Goal: Task Accomplishment & Management: Manage account settings

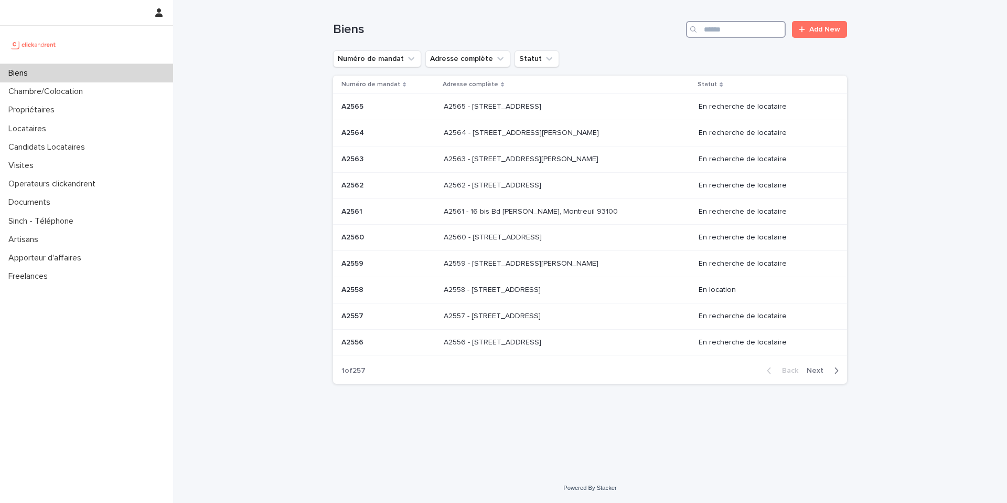
click at [752, 29] on input "Search" at bounding box center [736, 29] width 100 height 17
type input "*****"
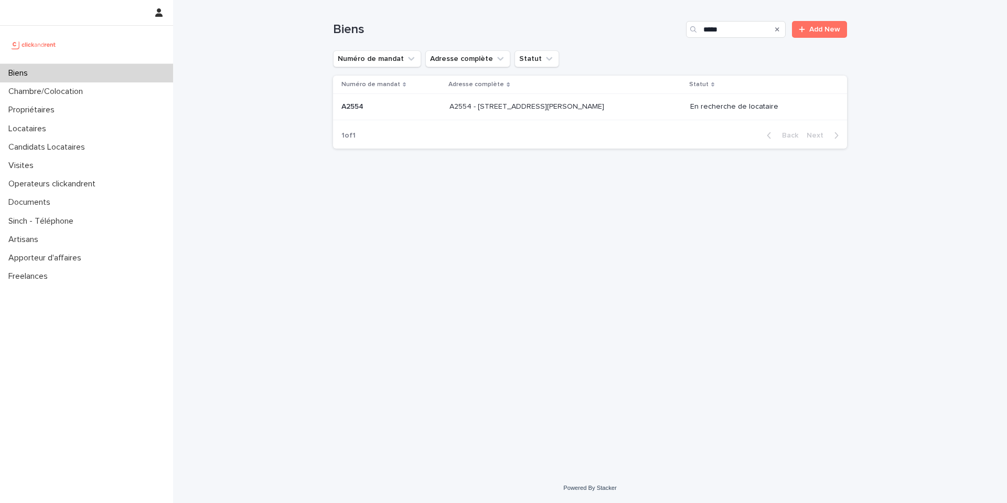
click at [450, 115] on div "A2554 - [GEOGRAPHIC_DATA][PERSON_NAME], Marly-le-Roi 78160 A2554 - [GEOGRAPHIC_…" at bounding box center [566, 106] width 232 height 17
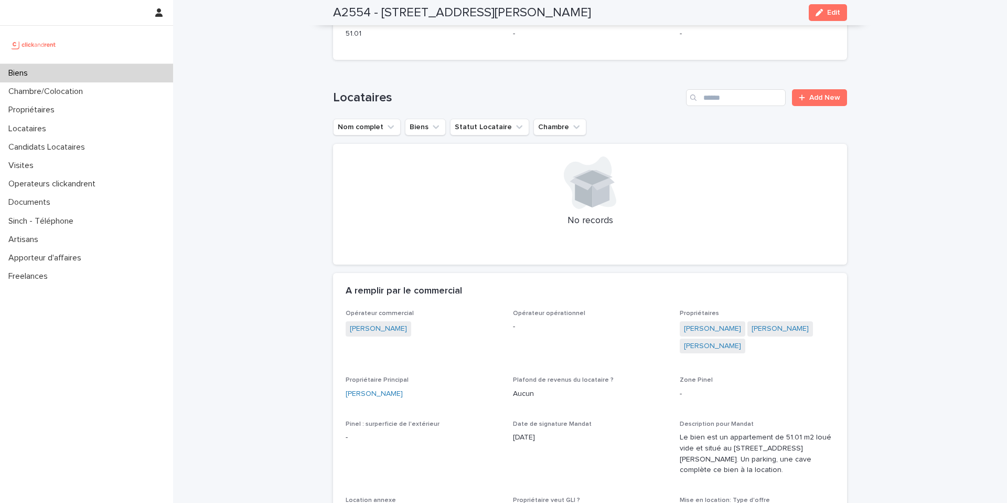
scroll to position [346, 0]
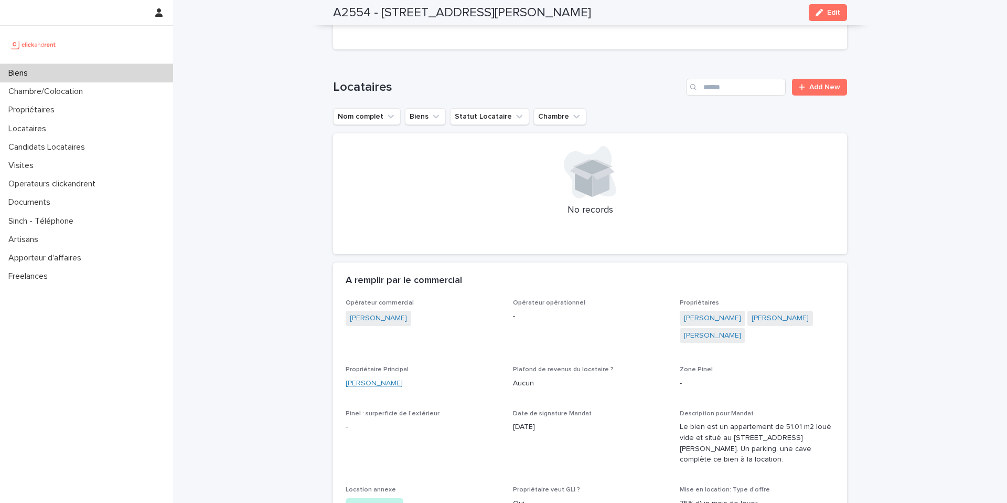
click at [374, 378] on link "[PERSON_NAME]" at bounding box center [374, 383] width 57 height 11
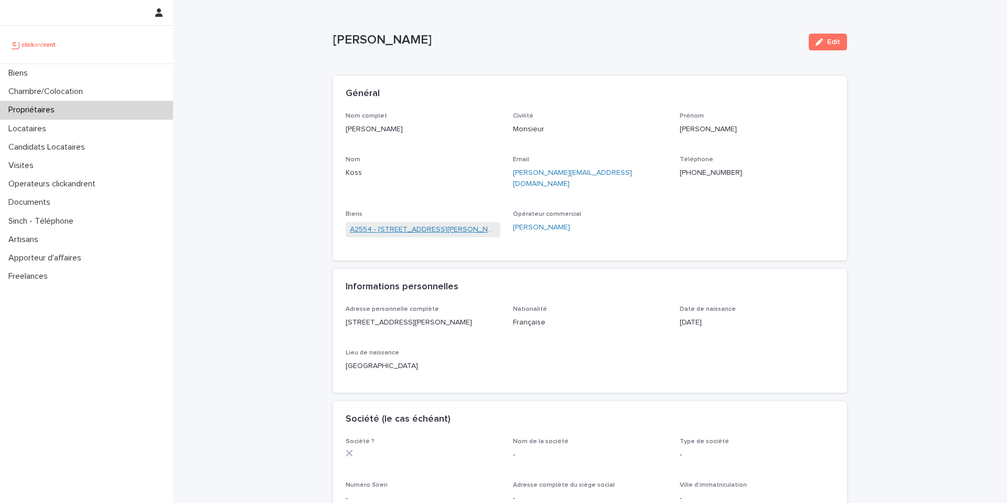
click at [429, 224] on link "A2554 - [STREET_ADDRESS][PERSON_NAME]" at bounding box center [423, 229] width 146 height 11
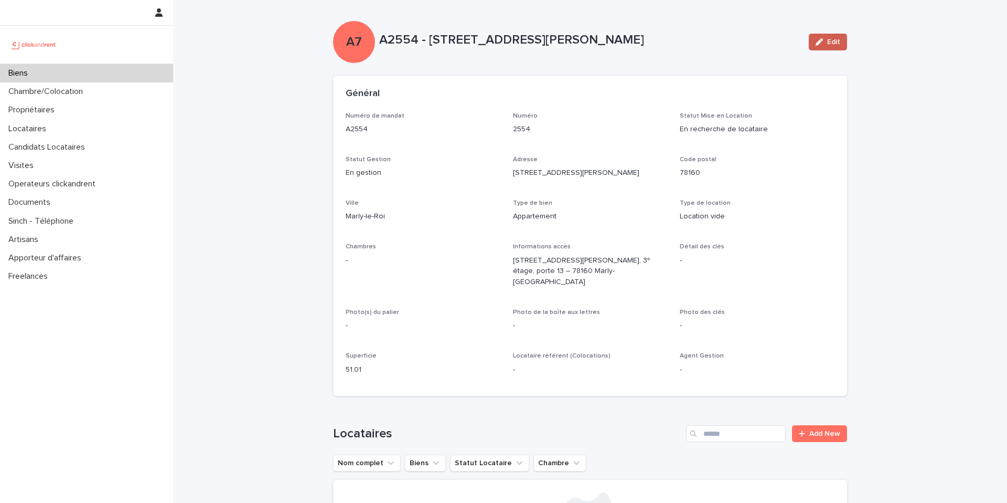
click at [831, 43] on span "Edit" at bounding box center [833, 41] width 13 height 7
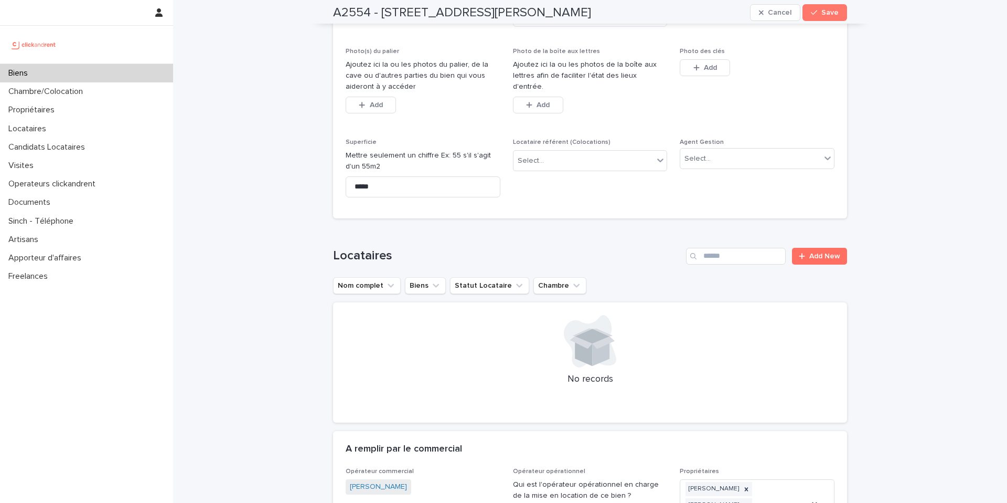
scroll to position [437, 0]
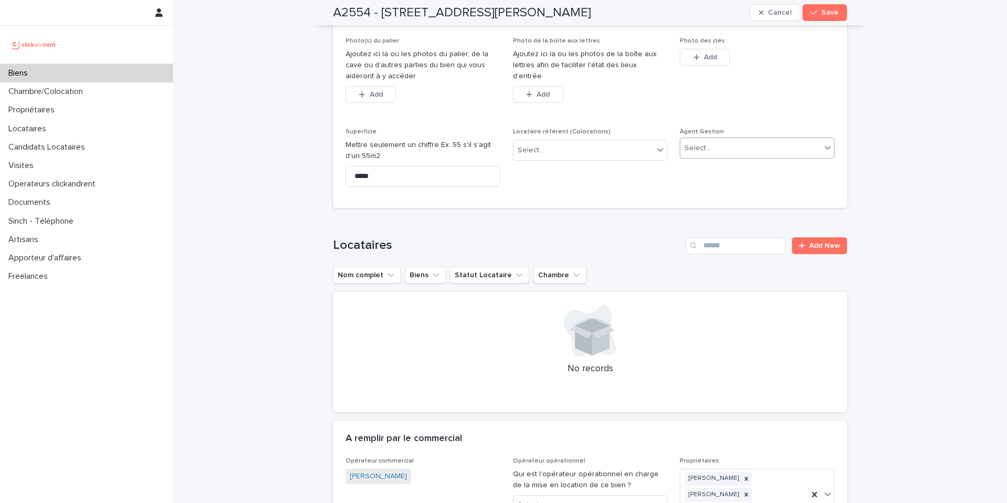
click at [736, 140] on div "Select..." at bounding box center [750, 148] width 141 height 17
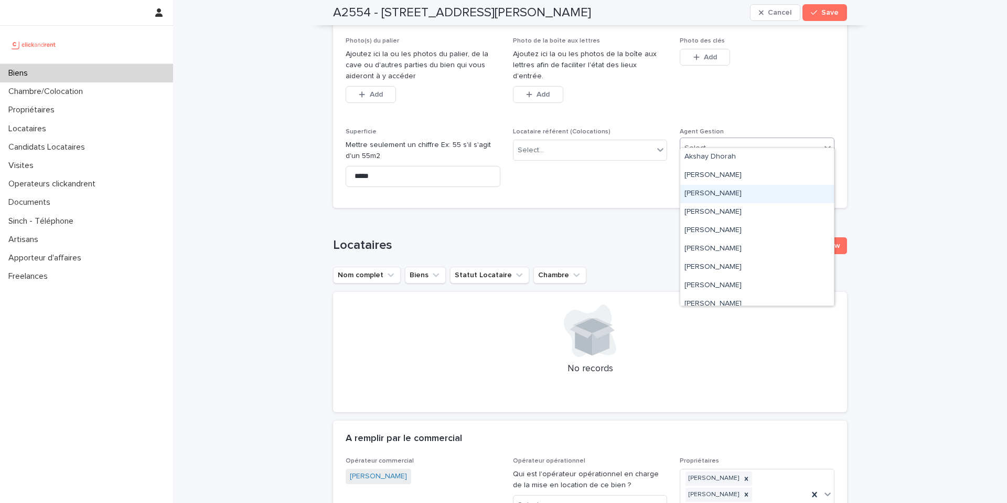
click at [732, 188] on div "[PERSON_NAME]" at bounding box center [757, 194] width 154 height 18
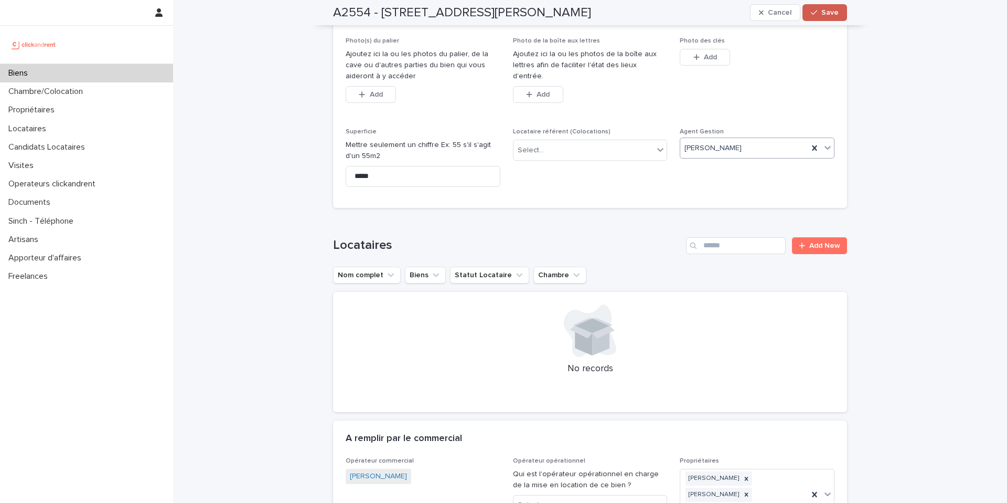
click at [815, 20] on button "Save" at bounding box center [825, 12] width 45 height 17
